Goal: Entertainment & Leisure: Browse casually

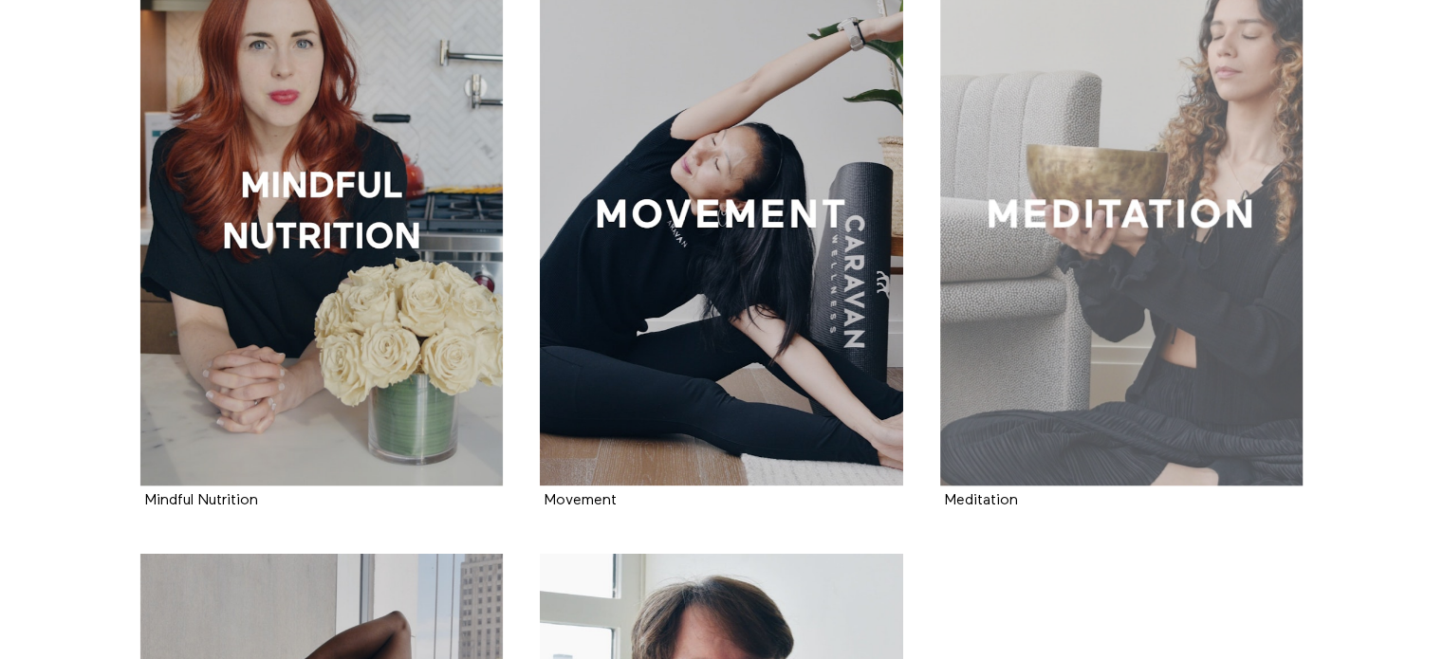
scroll to position [1715, 0]
click at [1040, 248] on div at bounding box center [1121, 214] width 363 height 544
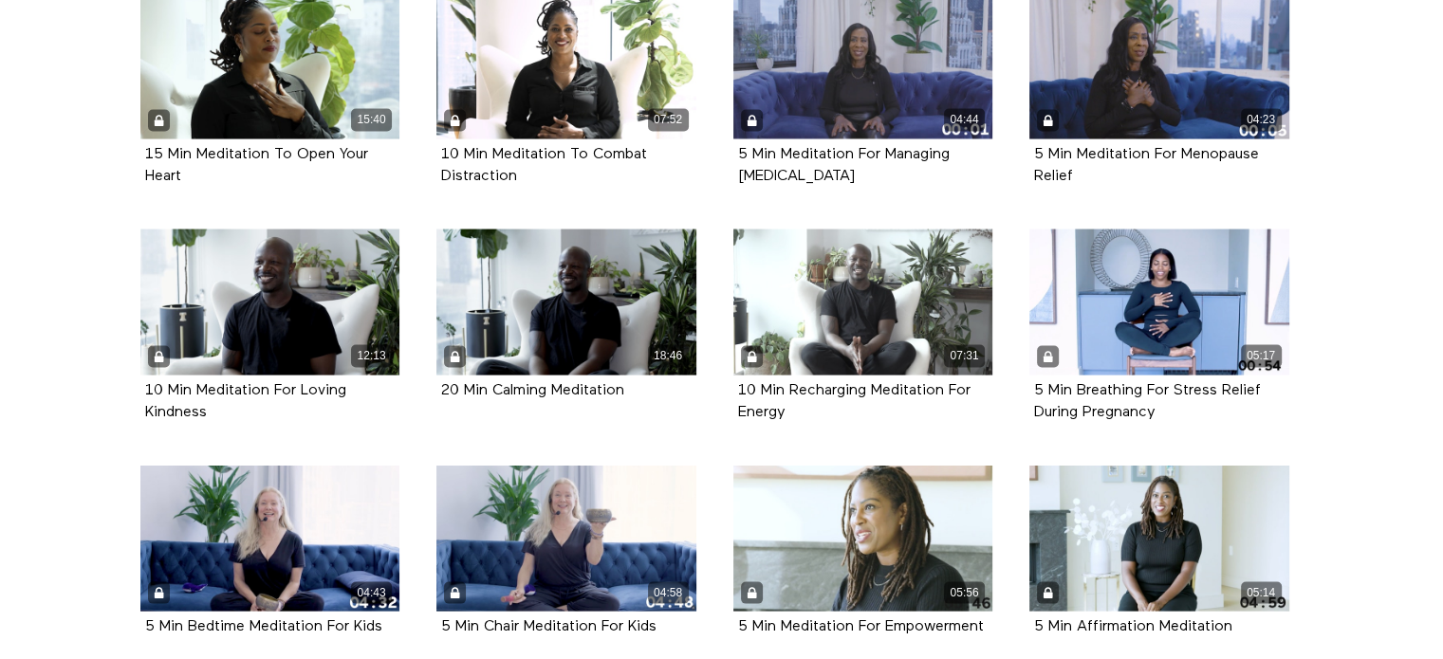
scroll to position [4205, 0]
